Goal: Transaction & Acquisition: Purchase product/service

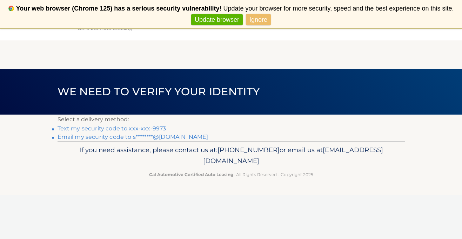
click at [150, 127] on link "Text my security code to xxx-xxx-9973" at bounding box center [112, 128] width 109 height 7
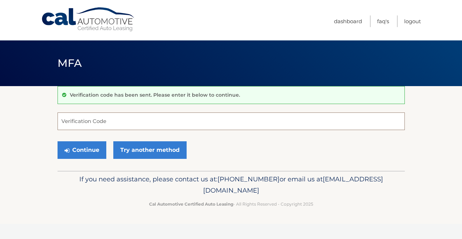
click at [150, 127] on input "Verification Code" at bounding box center [232, 121] width 348 height 18
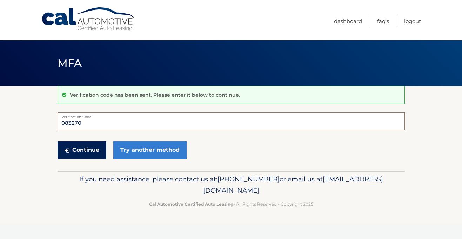
type input "083270"
click at [96, 151] on button "Continue" at bounding box center [82, 150] width 49 height 18
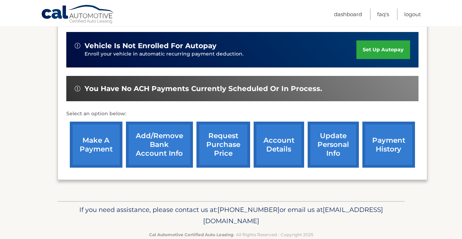
scroll to position [186, 0]
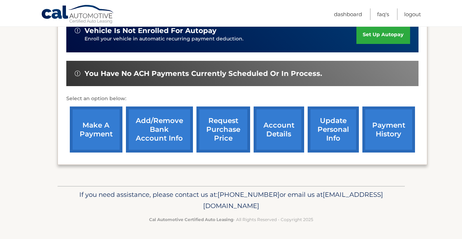
click at [384, 136] on link "payment history" at bounding box center [389, 129] width 53 height 46
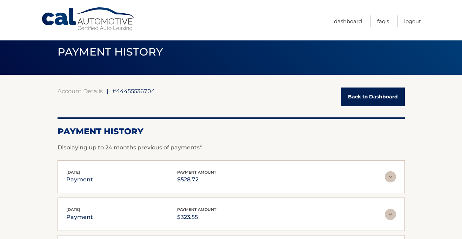
scroll to position [16, 0]
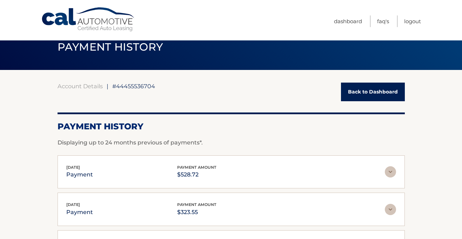
click at [376, 92] on link "Back to Dashboard" at bounding box center [373, 91] width 64 height 19
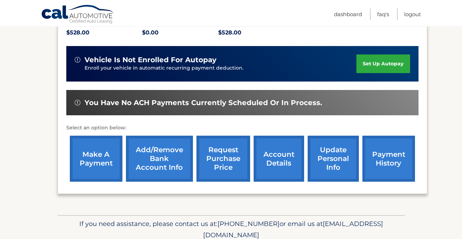
scroll to position [158, 0]
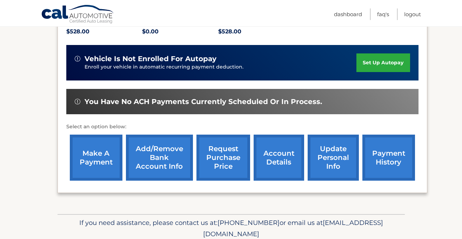
click at [89, 150] on link "make a payment" at bounding box center [96, 157] width 53 height 46
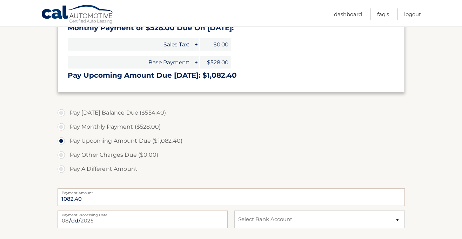
scroll to position [186, 0]
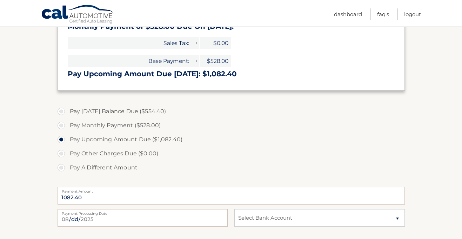
click at [62, 112] on label "Pay Today's Balance Due ($554.40)" at bounding box center [232, 111] width 348 height 14
click at [62, 112] on input "Pay Today's Balance Due ($554.40)" at bounding box center [63, 109] width 7 height 11
radio input "true"
type input "554.40"
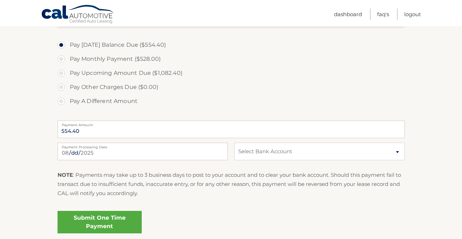
scroll to position [254, 0]
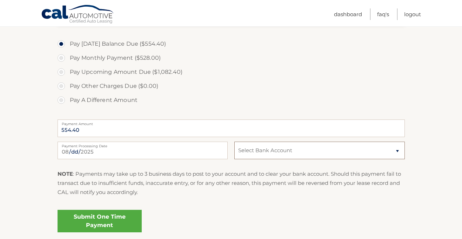
click at [245, 157] on select "Select Bank Account Checking NAVY FEDERAL CREDIT UNION *****9745 Checking USAA …" at bounding box center [319, 150] width 170 height 18
select select "ZDI0ZjMzN2MtNmNiZi00ZjI1LWIzMzAtNThlOWE5NzZlMTk0"
click at [111, 219] on link "Submit One Time Payment" at bounding box center [100, 221] width 84 height 22
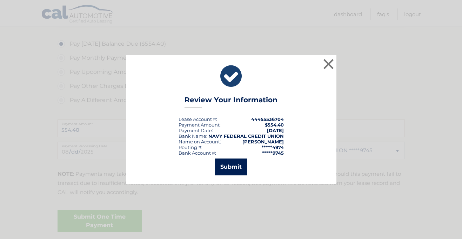
click at [233, 168] on button "Submit" at bounding box center [231, 166] width 33 height 17
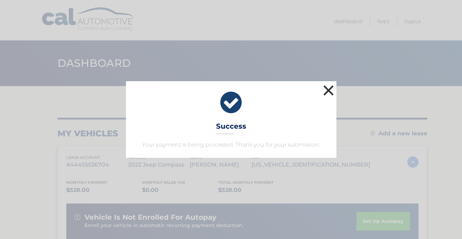
click at [328, 93] on button "×" at bounding box center [329, 90] width 14 height 14
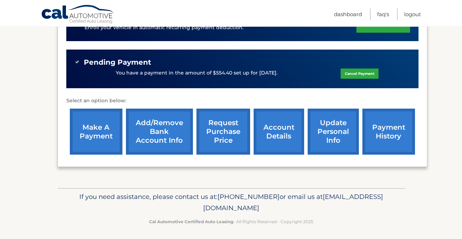
scroll to position [200, 0]
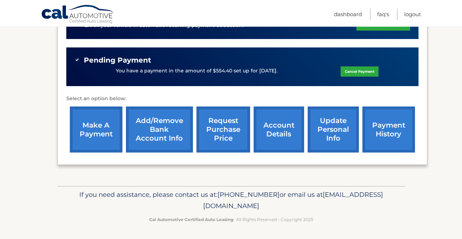
click at [283, 134] on link "account details" at bounding box center [279, 129] width 51 height 46
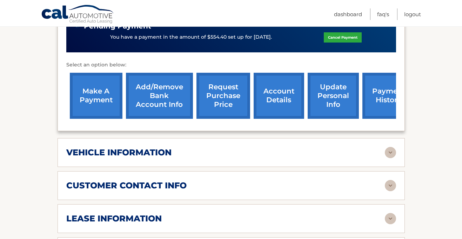
scroll to position [253, 0]
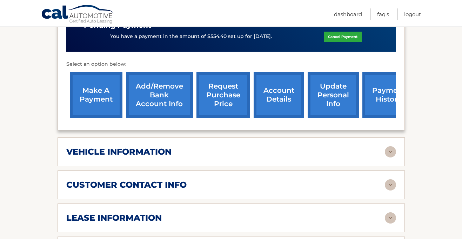
click at [390, 146] on img at bounding box center [390, 151] width 11 height 11
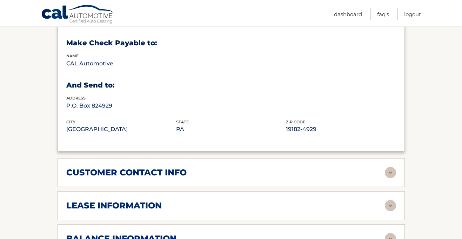
scroll to position [435, 0]
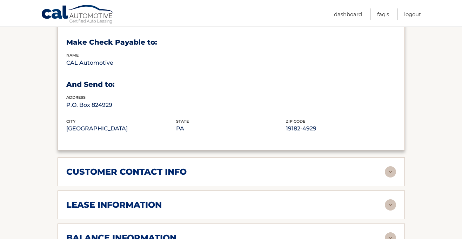
click at [389, 166] on img at bounding box center [390, 171] width 11 height 11
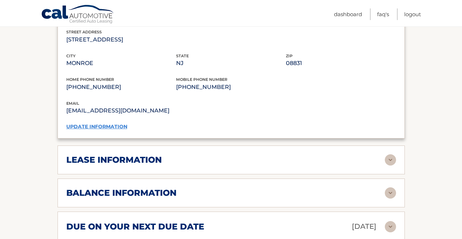
scroll to position [621, 0]
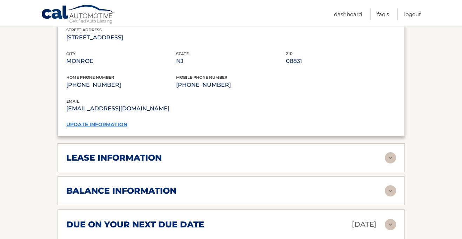
click at [387, 152] on img at bounding box center [390, 157] width 11 height 11
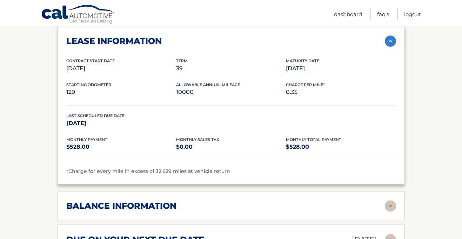
scroll to position [742, 0]
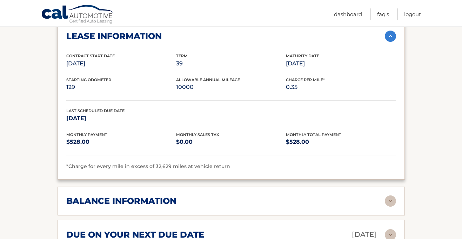
click at [392, 195] on img at bounding box center [390, 200] width 11 height 11
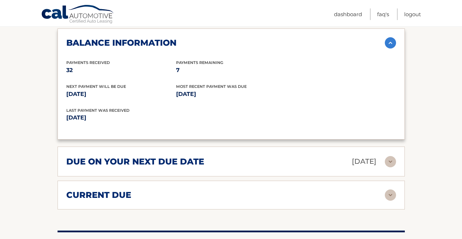
scroll to position [910, 0]
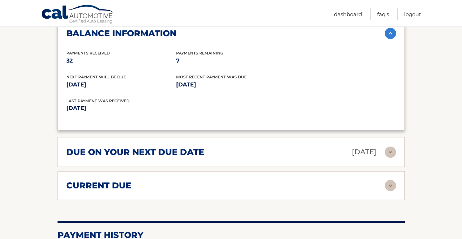
click at [385, 146] on img at bounding box center [390, 151] width 11 height 11
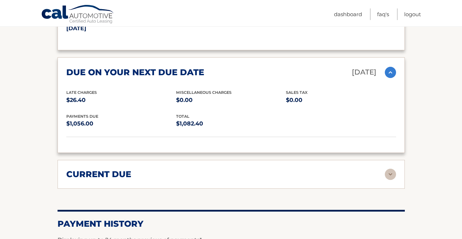
scroll to position [992, 0]
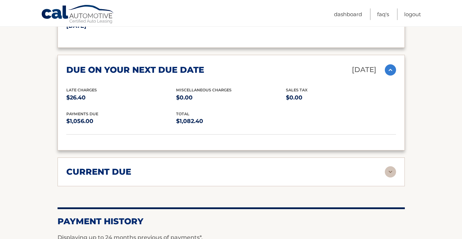
click at [389, 166] on img at bounding box center [390, 171] width 11 height 11
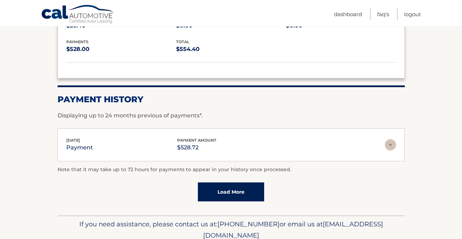
scroll to position [1166, 0]
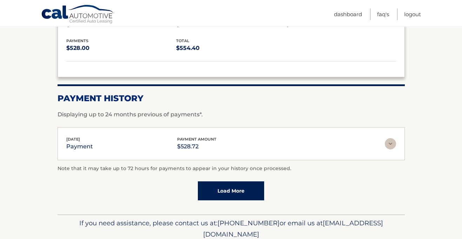
click at [390, 138] on img at bounding box center [390, 143] width 11 height 11
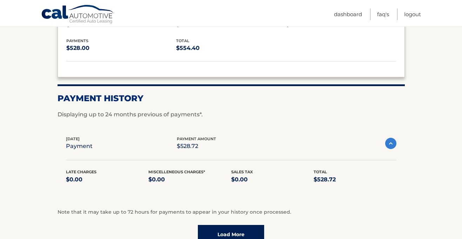
click at [390, 138] on img at bounding box center [390, 143] width 11 height 11
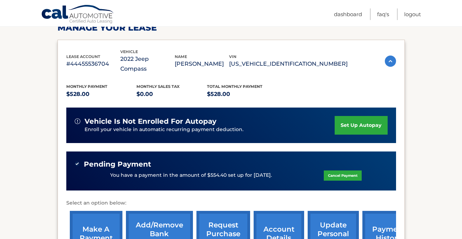
scroll to position [59, 0]
